Goal: Find specific page/section: Find specific page/section

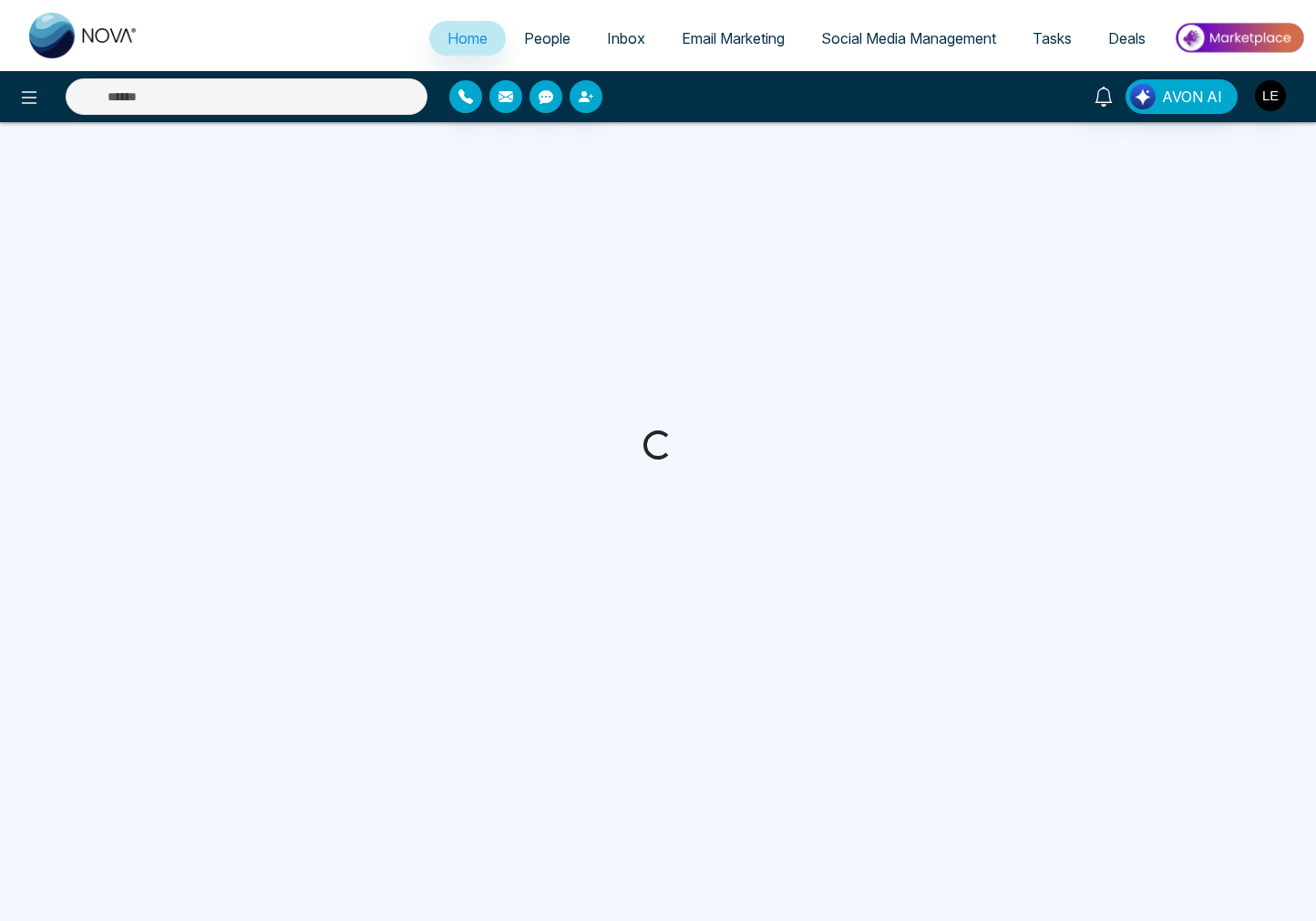
select select "*"
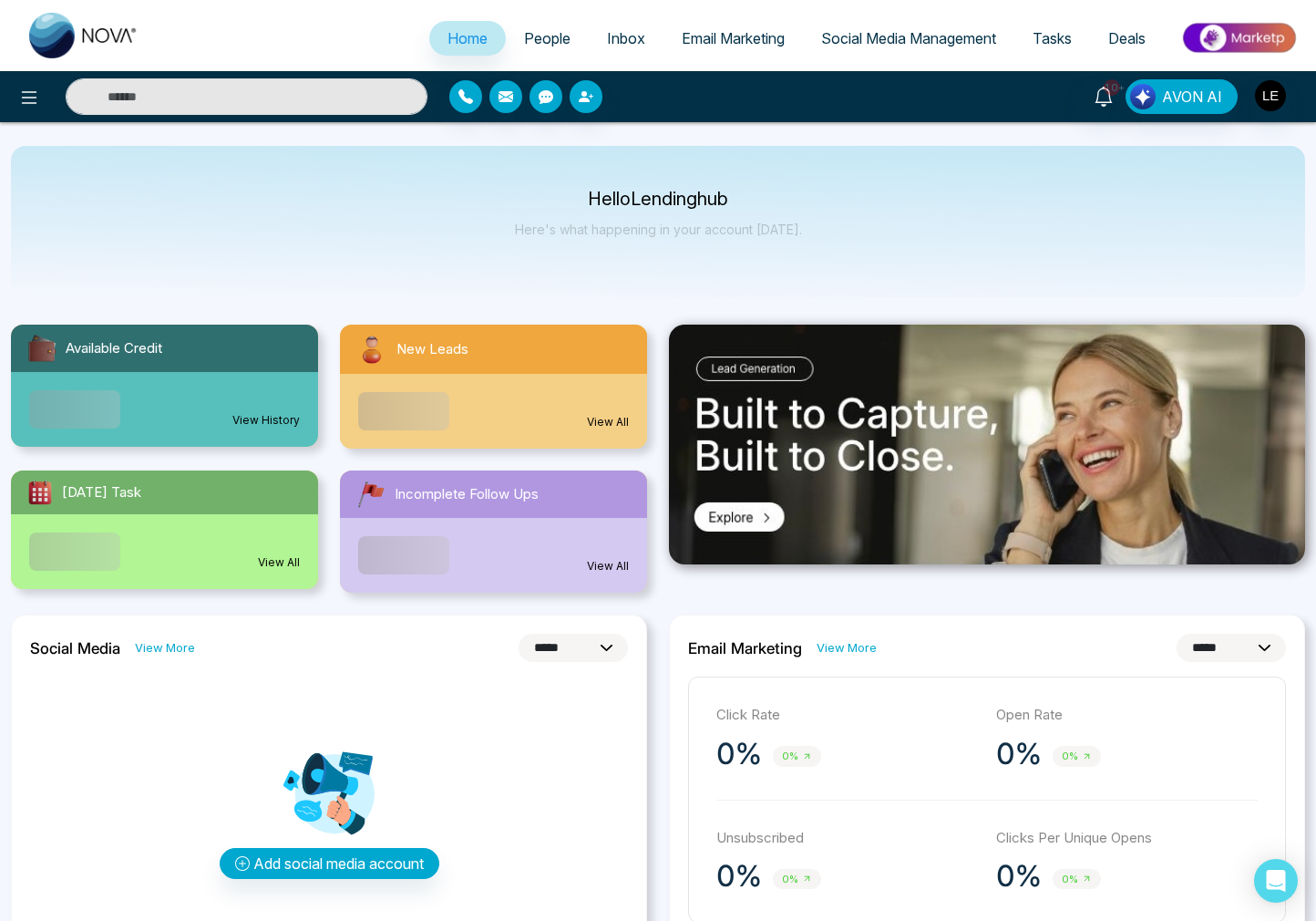
click at [1144, 38] on span "Deals" at bounding box center [1127, 38] width 37 height 18
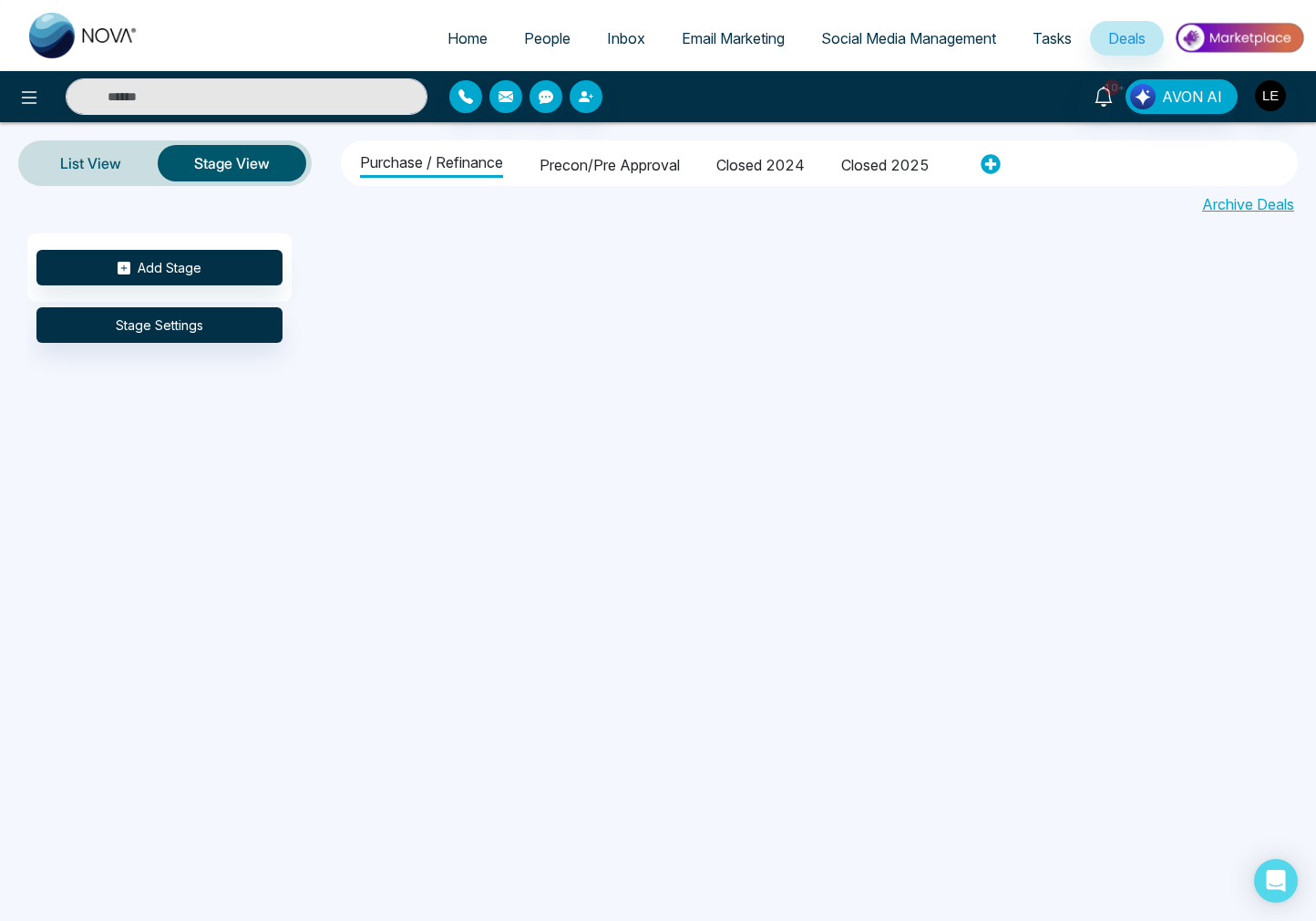
click at [887, 160] on li "Closed 2025" at bounding box center [885, 161] width 89 height 31
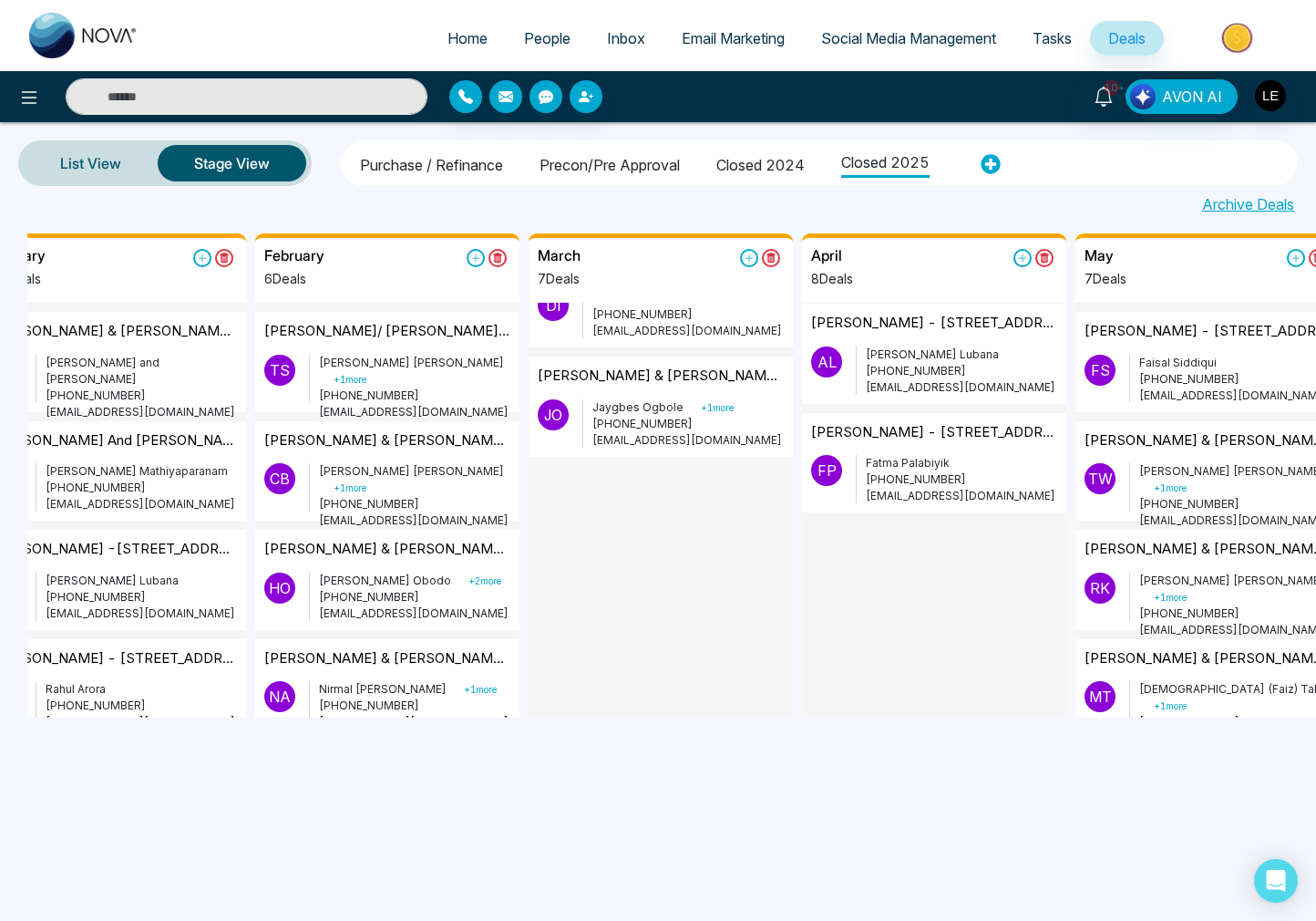
scroll to position [0, 9]
